Goal: Information Seeking & Learning: Find specific fact

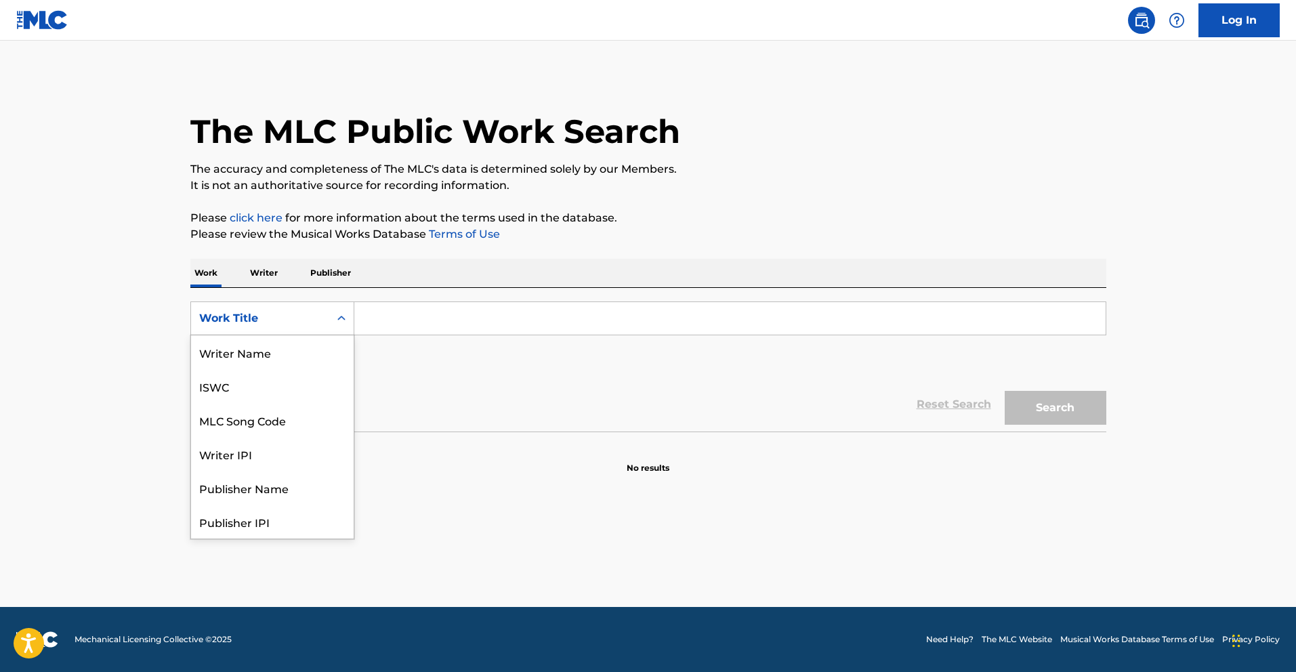
click at [306, 325] on div "Work Title" at bounding box center [260, 318] width 122 height 16
click at [393, 319] on input "Search Form" at bounding box center [730, 318] width 752 height 33
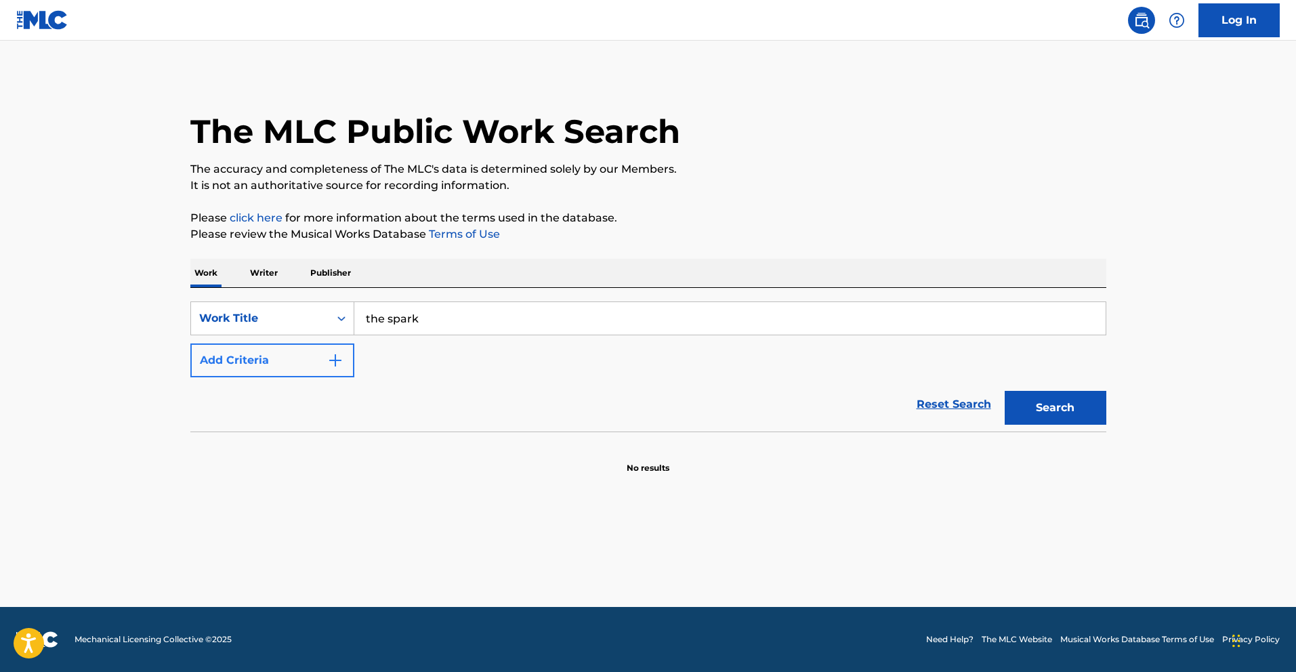
type input "the spark"
click at [277, 365] on button "Add Criteria" at bounding box center [272, 361] width 164 height 34
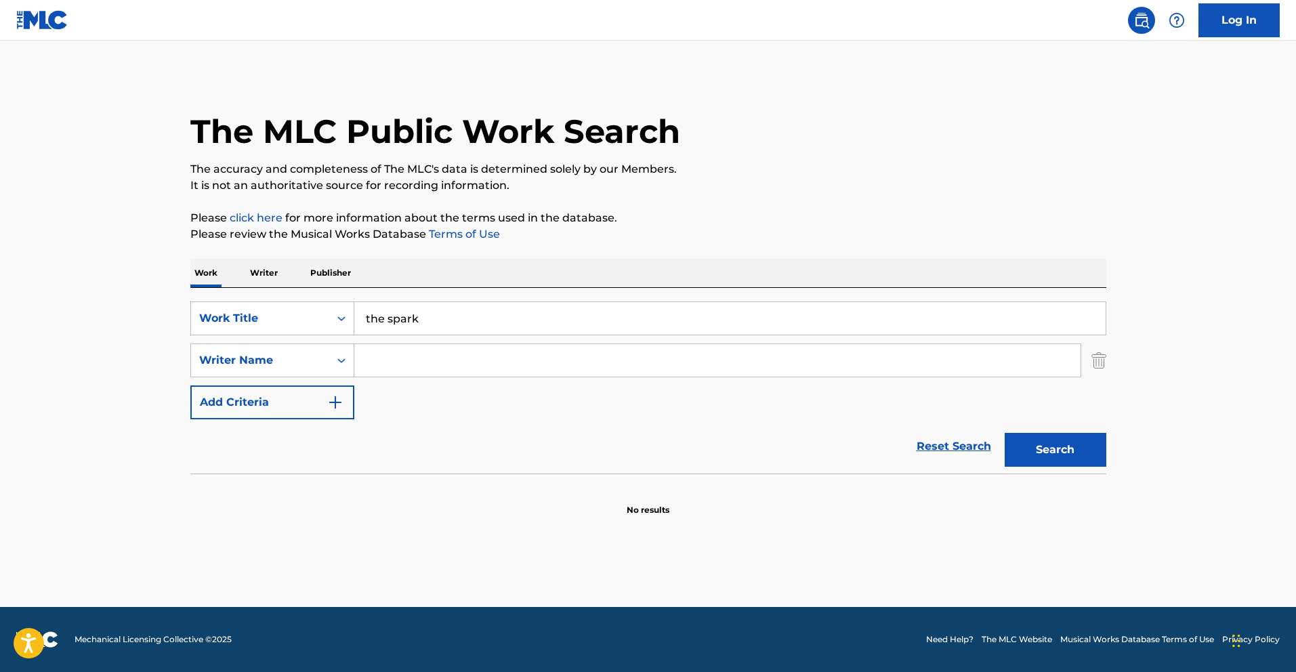
click at [390, 357] on input "Search Form" at bounding box center [717, 360] width 726 height 33
type input "[PERSON_NAME]"
click at [1005, 433] on button "Search" at bounding box center [1056, 450] width 102 height 34
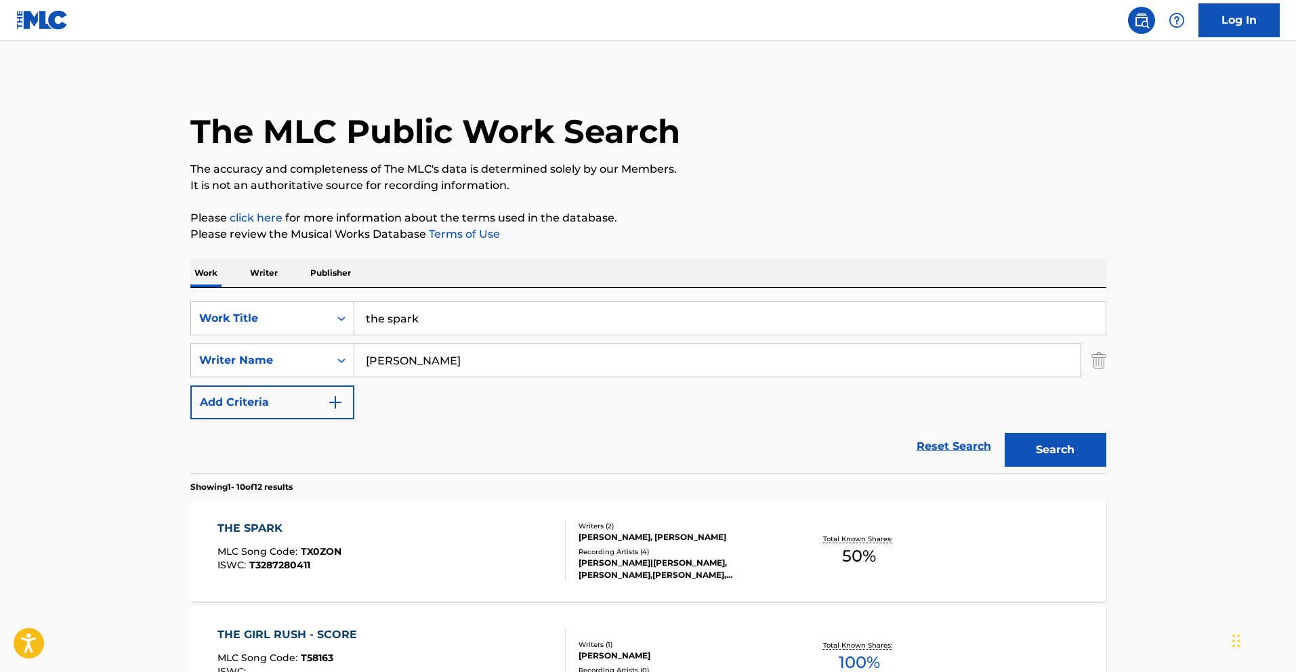
click at [501, 558] on div "THE SPARK MLC Song Code : TX0ZON ISWC : T3287280411" at bounding box center [392, 550] width 348 height 61
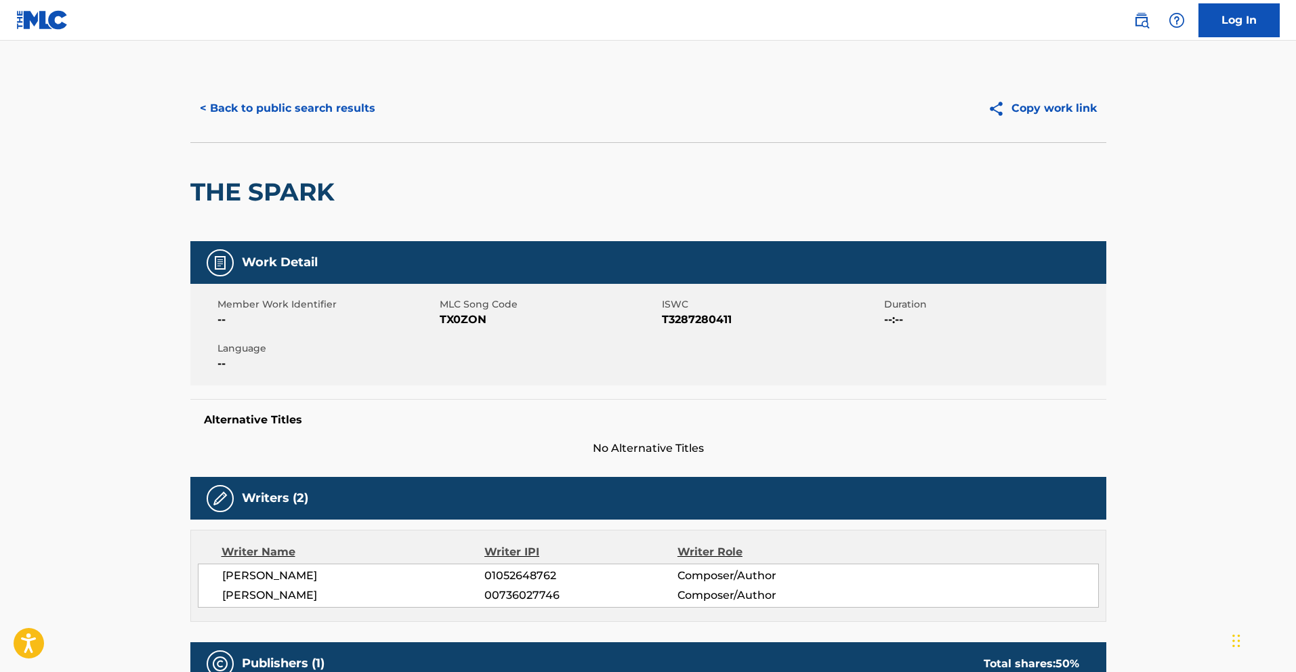
click at [482, 318] on span "TX0ZON" at bounding box center [549, 320] width 219 height 16
click at [468, 313] on span "TX0ZON" at bounding box center [549, 320] width 219 height 16
copy span "TX0ZON"
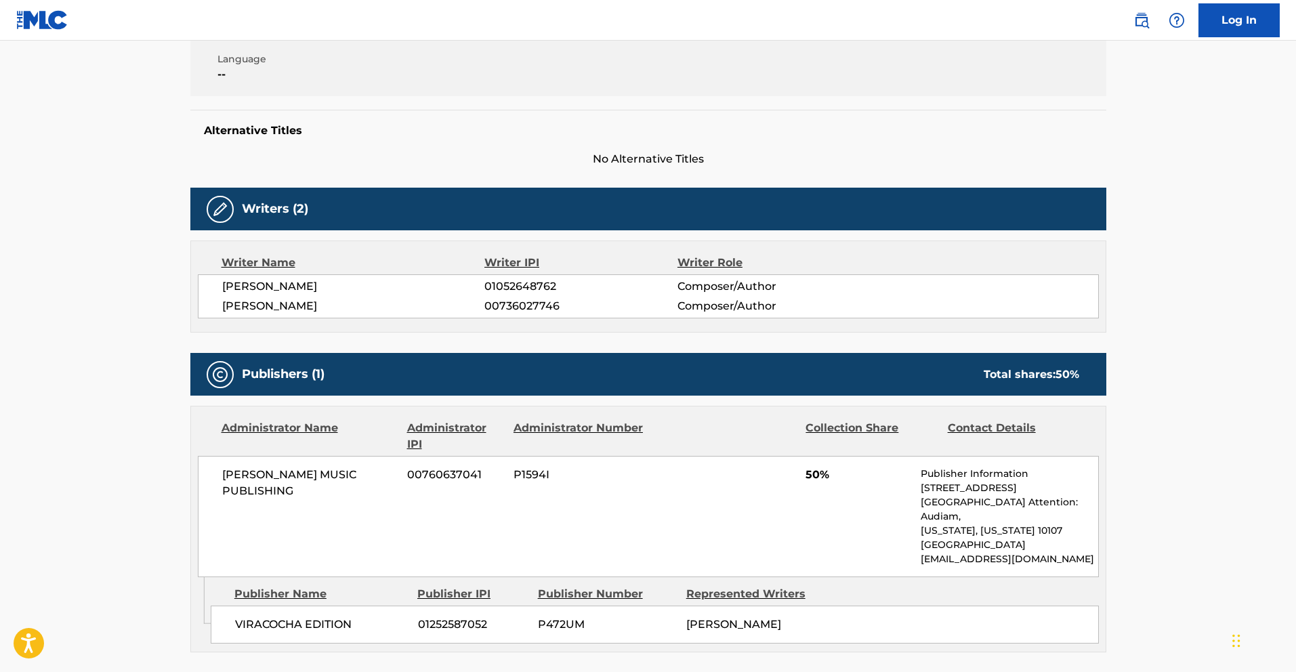
scroll to position [298, 0]
